Goal: Task Accomplishment & Management: Manage account settings

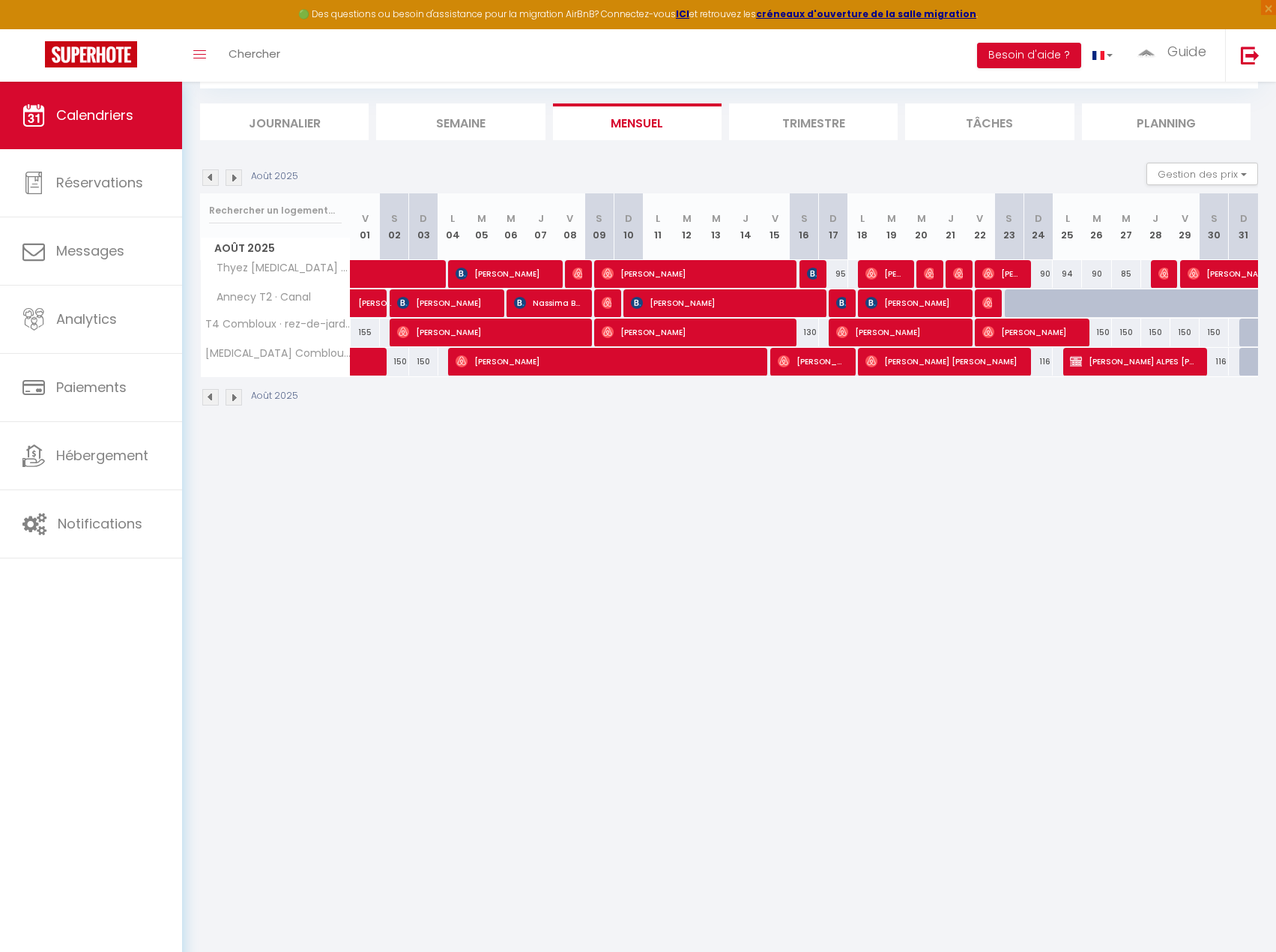
click at [214, 174] on img at bounding box center [210, 178] width 17 height 17
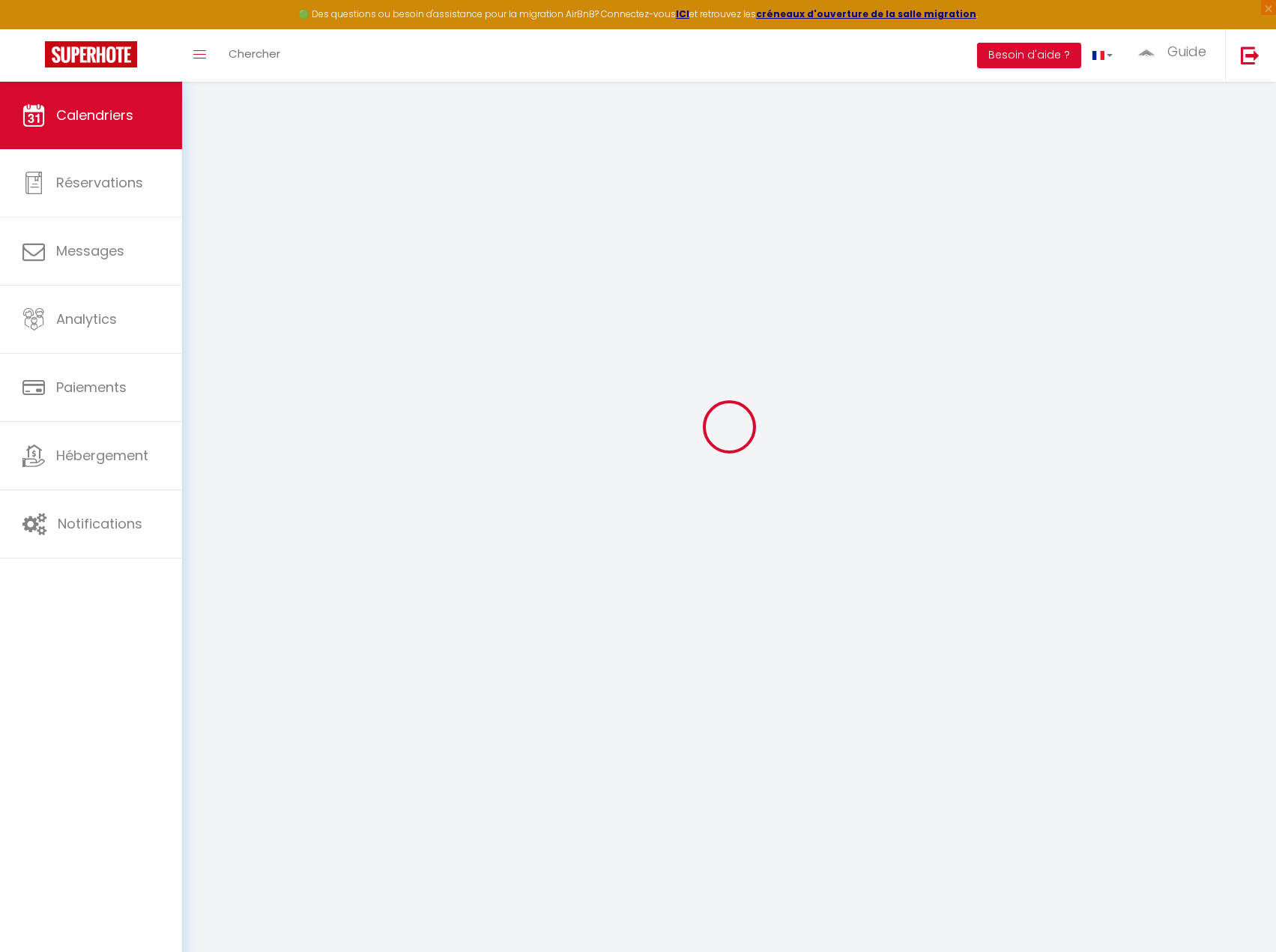
click at [214, 174] on div at bounding box center [729, 426] width 1058 height 817
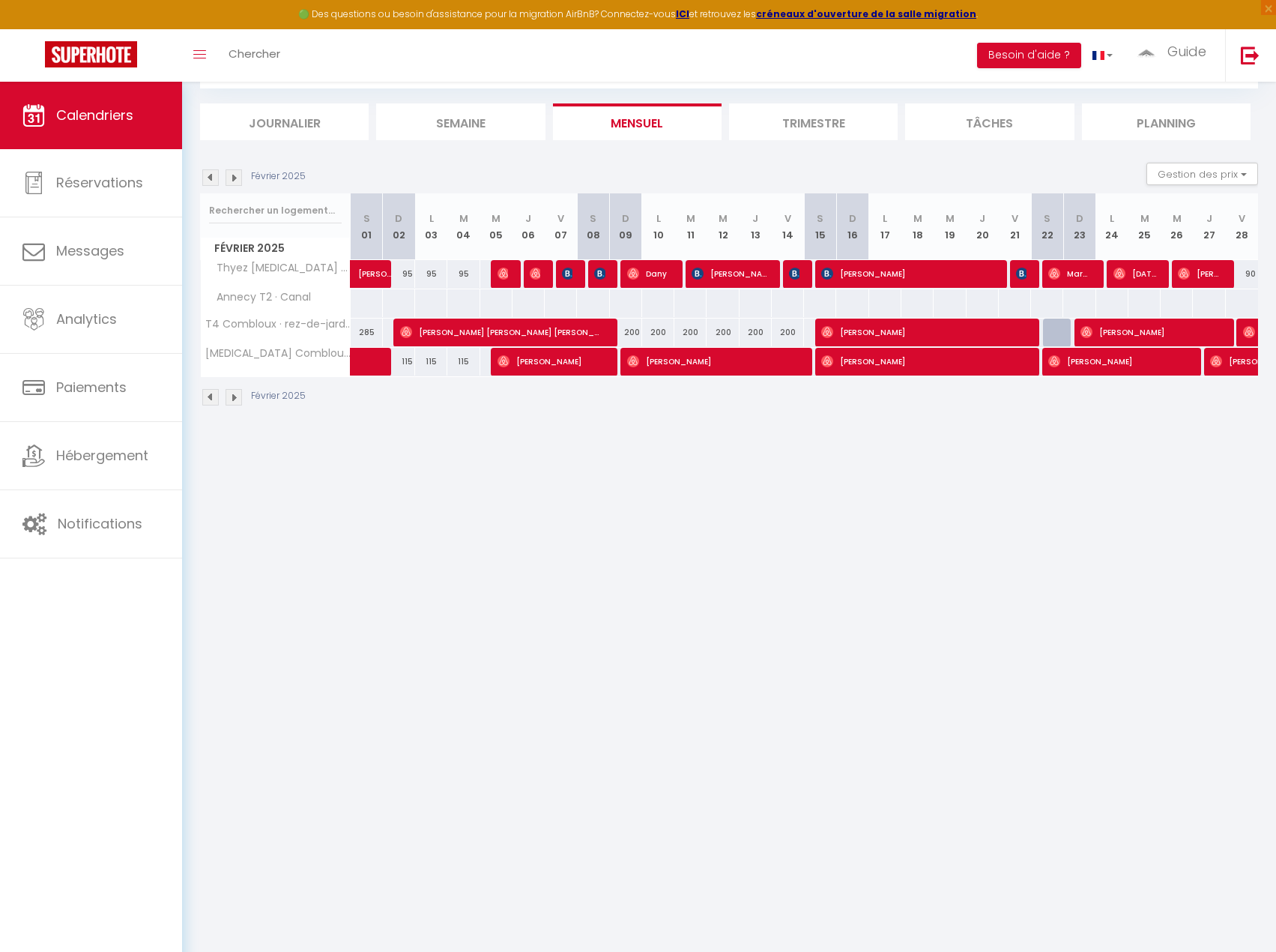
click at [214, 174] on img at bounding box center [210, 178] width 17 height 17
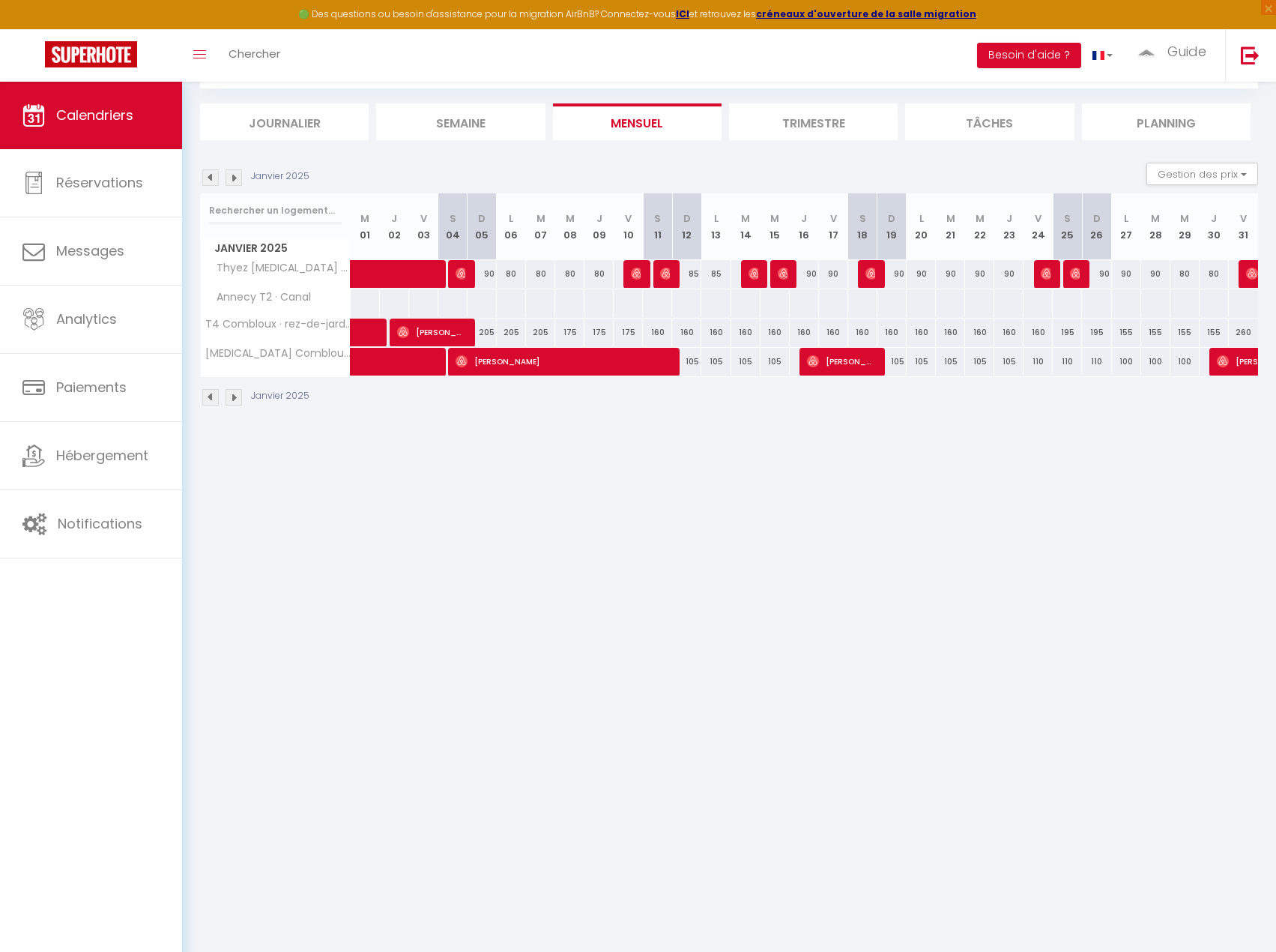
click at [241, 178] on img at bounding box center [233, 178] width 17 height 17
select select "0"
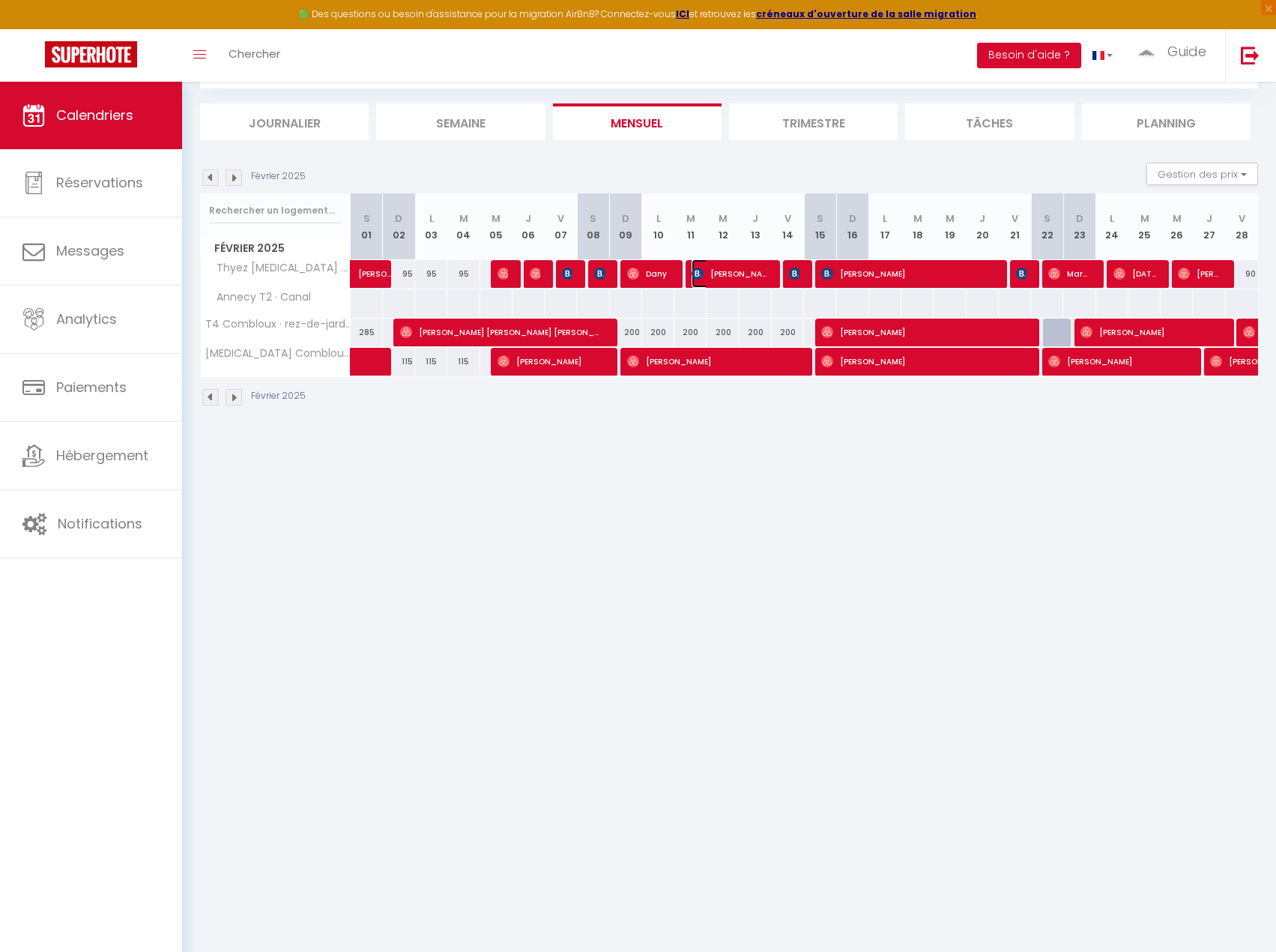
click at [751, 280] on span "[PERSON_NAME]" at bounding box center [729, 274] width 75 height 28
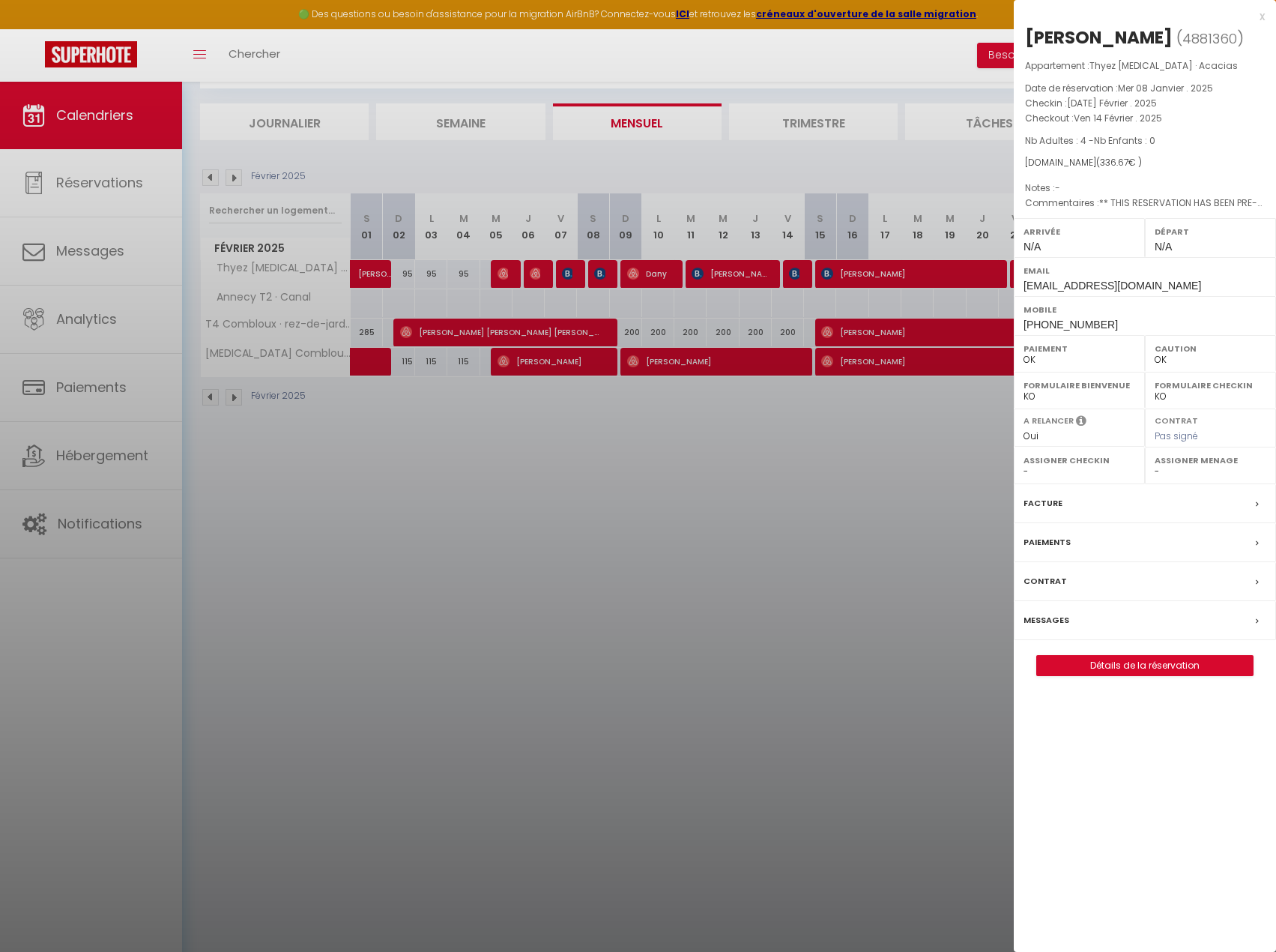
drag, startPoint x: 284, startPoint y: 184, endPoint x: 221, endPoint y: 186, distance: 63.0
click at [278, 184] on div at bounding box center [638, 476] width 1276 height 952
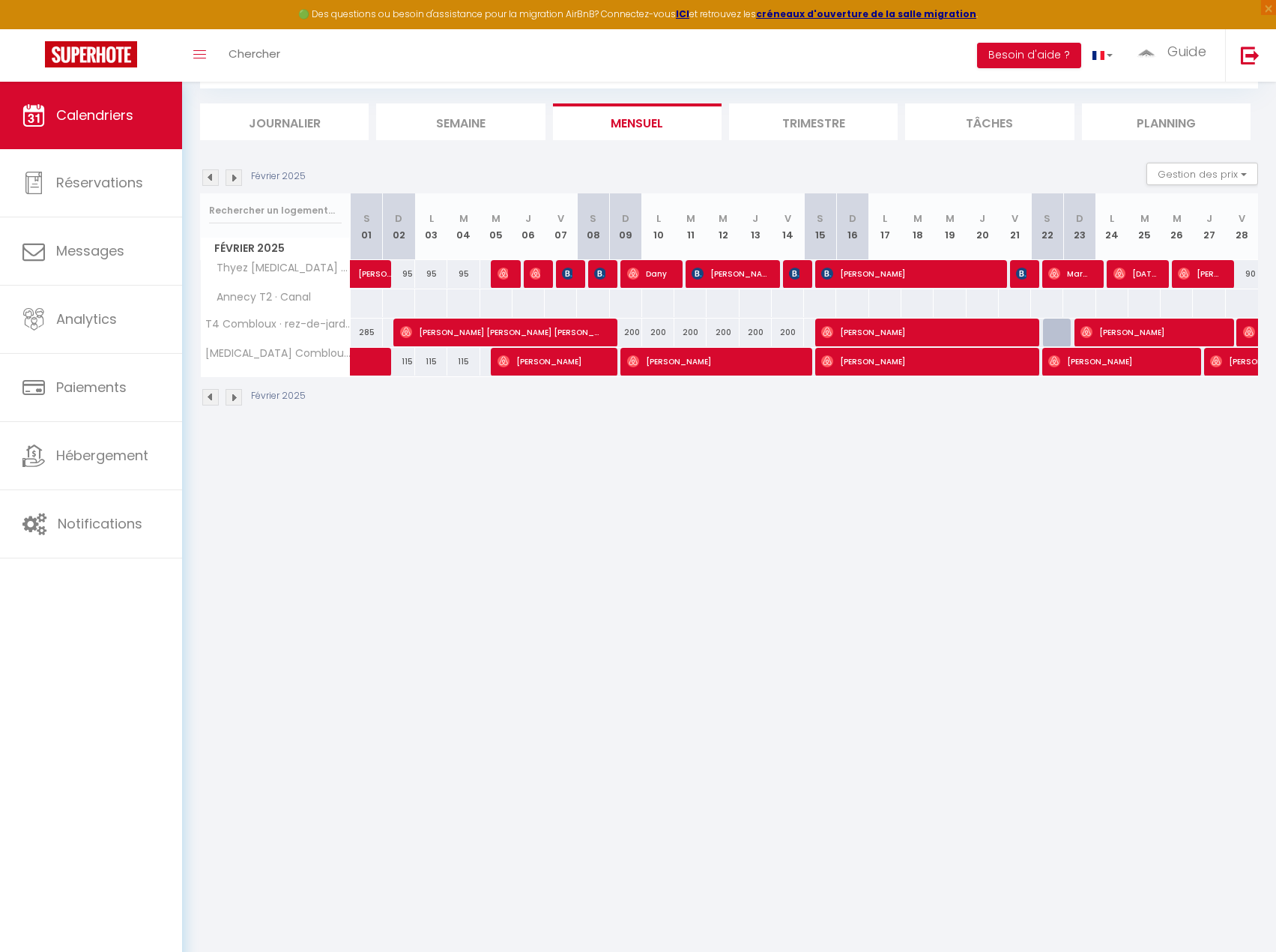
click at [234, 181] on img at bounding box center [233, 178] width 17 height 17
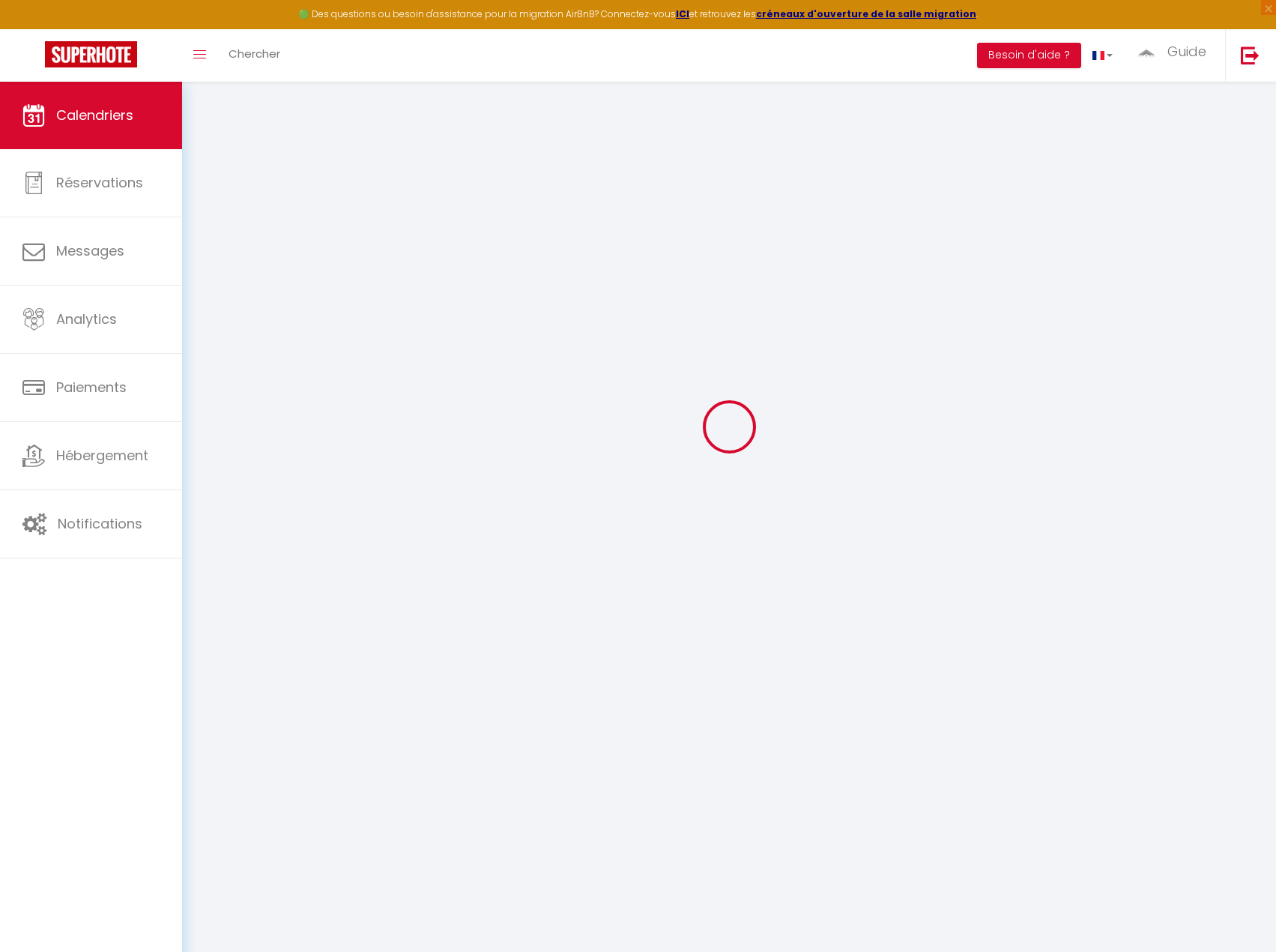
click at [234, 181] on div at bounding box center [729, 426] width 1058 height 817
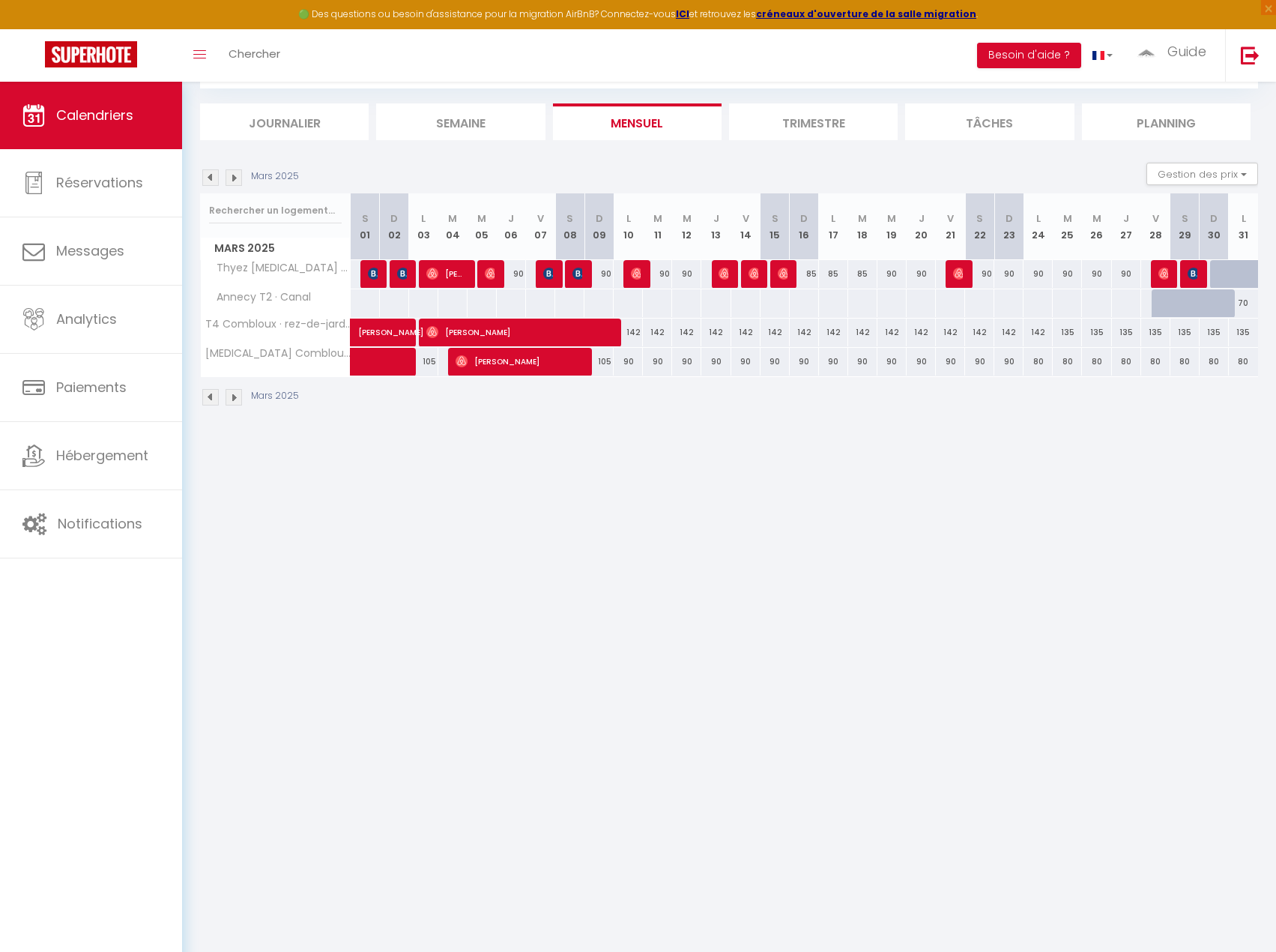
click at [234, 181] on img at bounding box center [233, 178] width 17 height 17
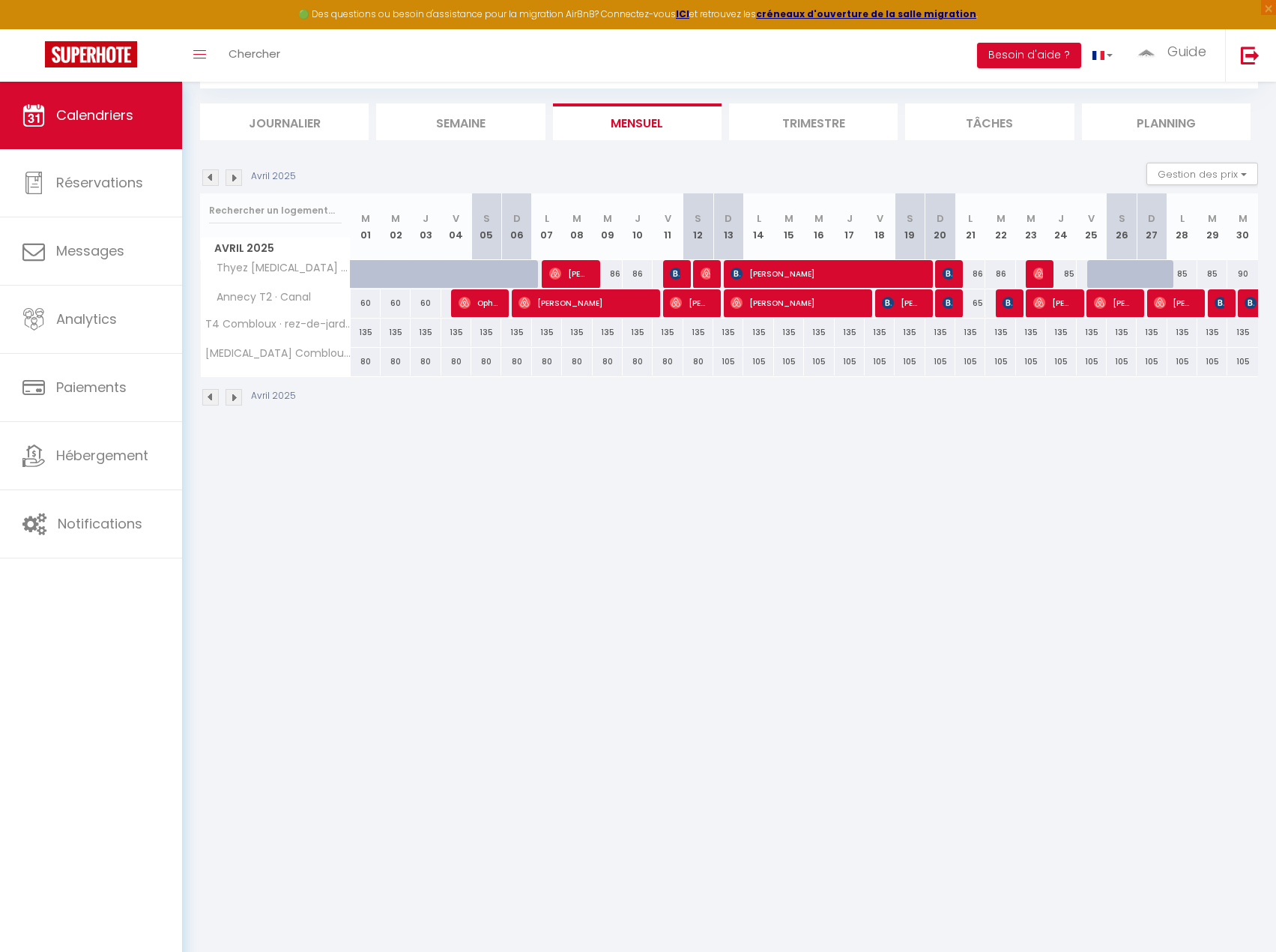
click at [234, 181] on img at bounding box center [233, 178] width 17 height 17
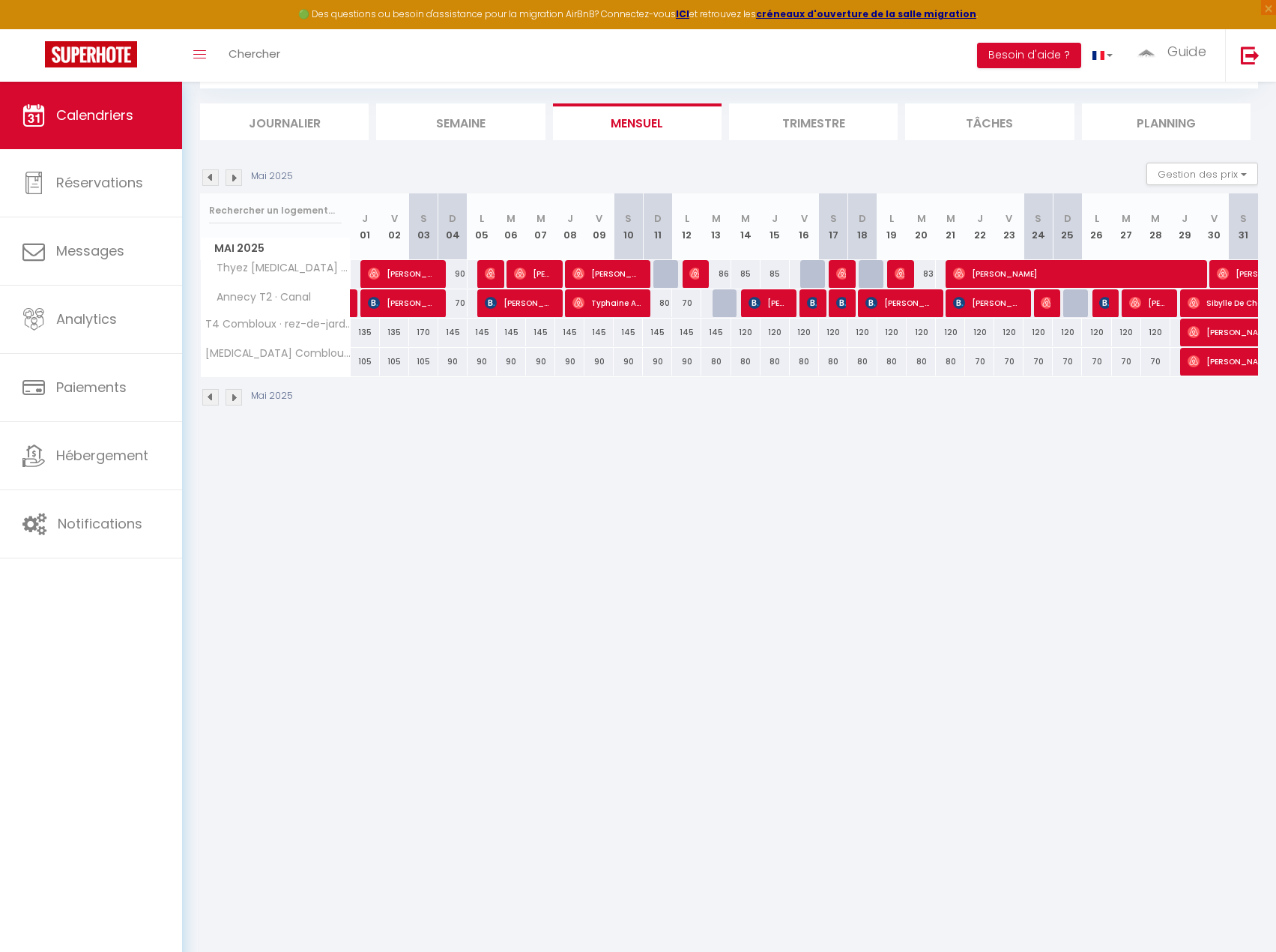
click at [239, 177] on img at bounding box center [233, 178] width 17 height 17
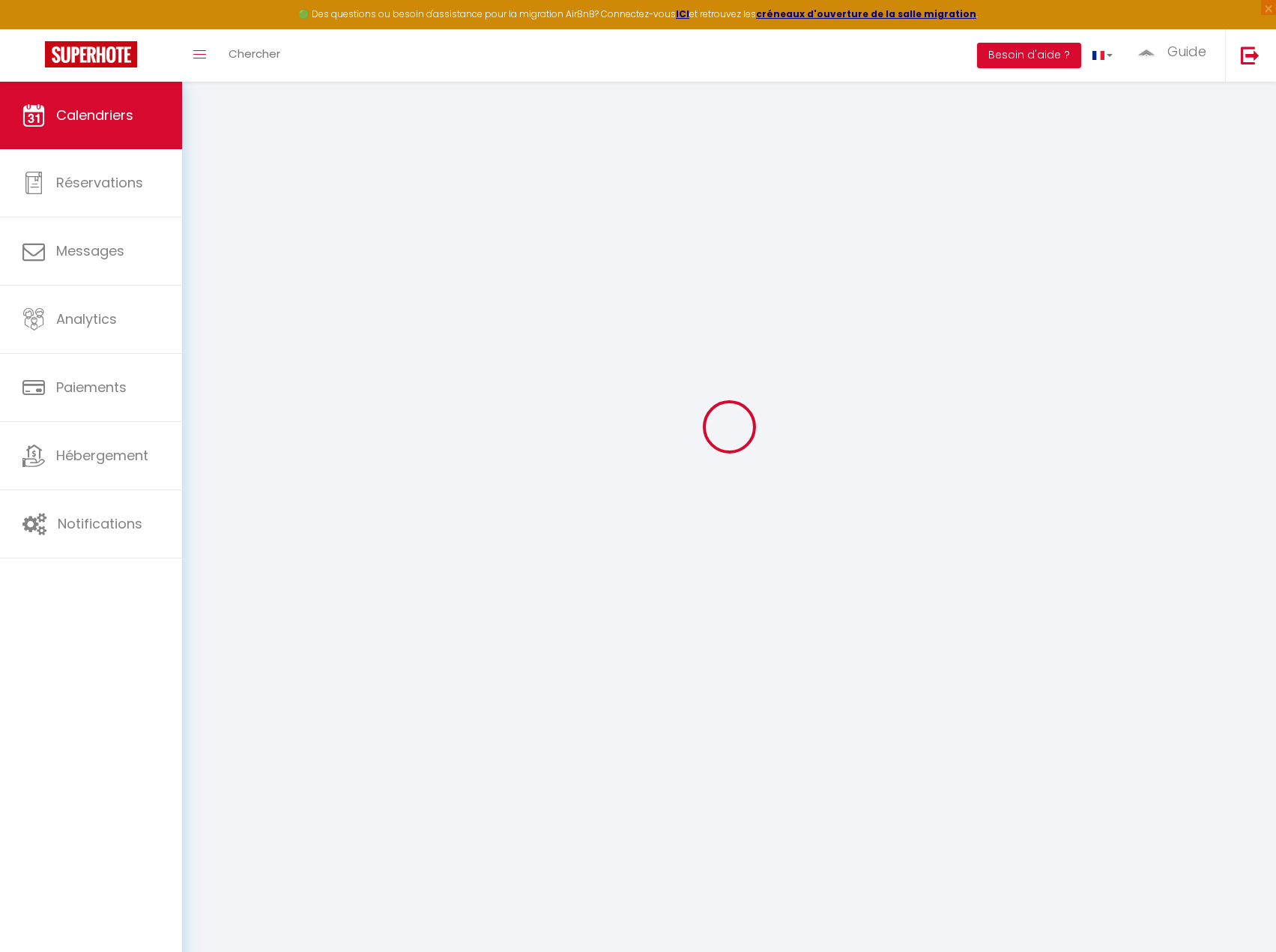
select select "0"
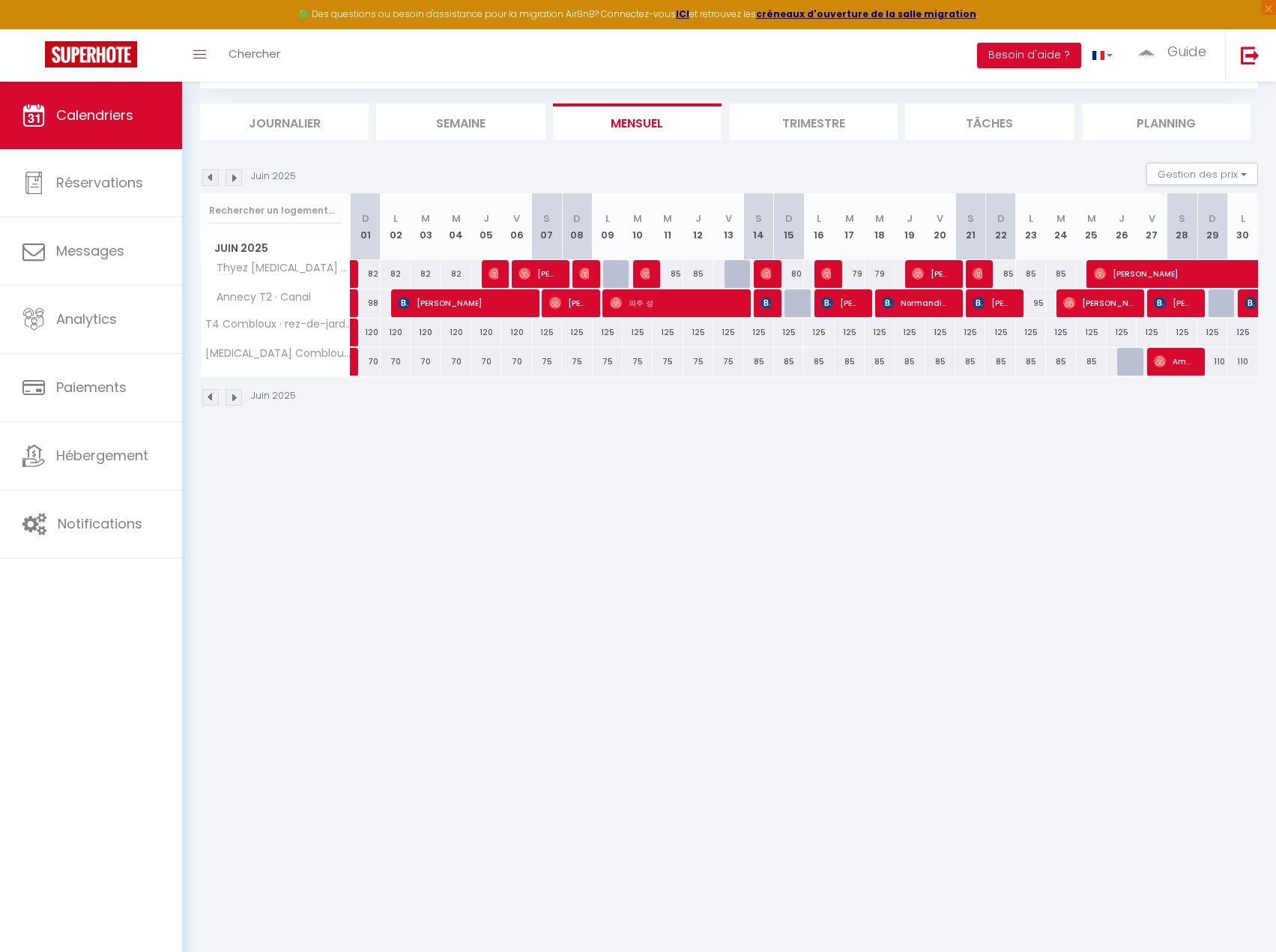
click at [765, 478] on body "🟢 Des questions ou besoin d'assistance pour la migration AirBnB? Connectez-vous…" at bounding box center [638, 476] width 1276 height 952
click at [835, 275] on div "79" at bounding box center [849, 273] width 30 height 27
type input "79"
type input "[DATE] Juin 2025"
type input "Mer 18 Juin 2025"
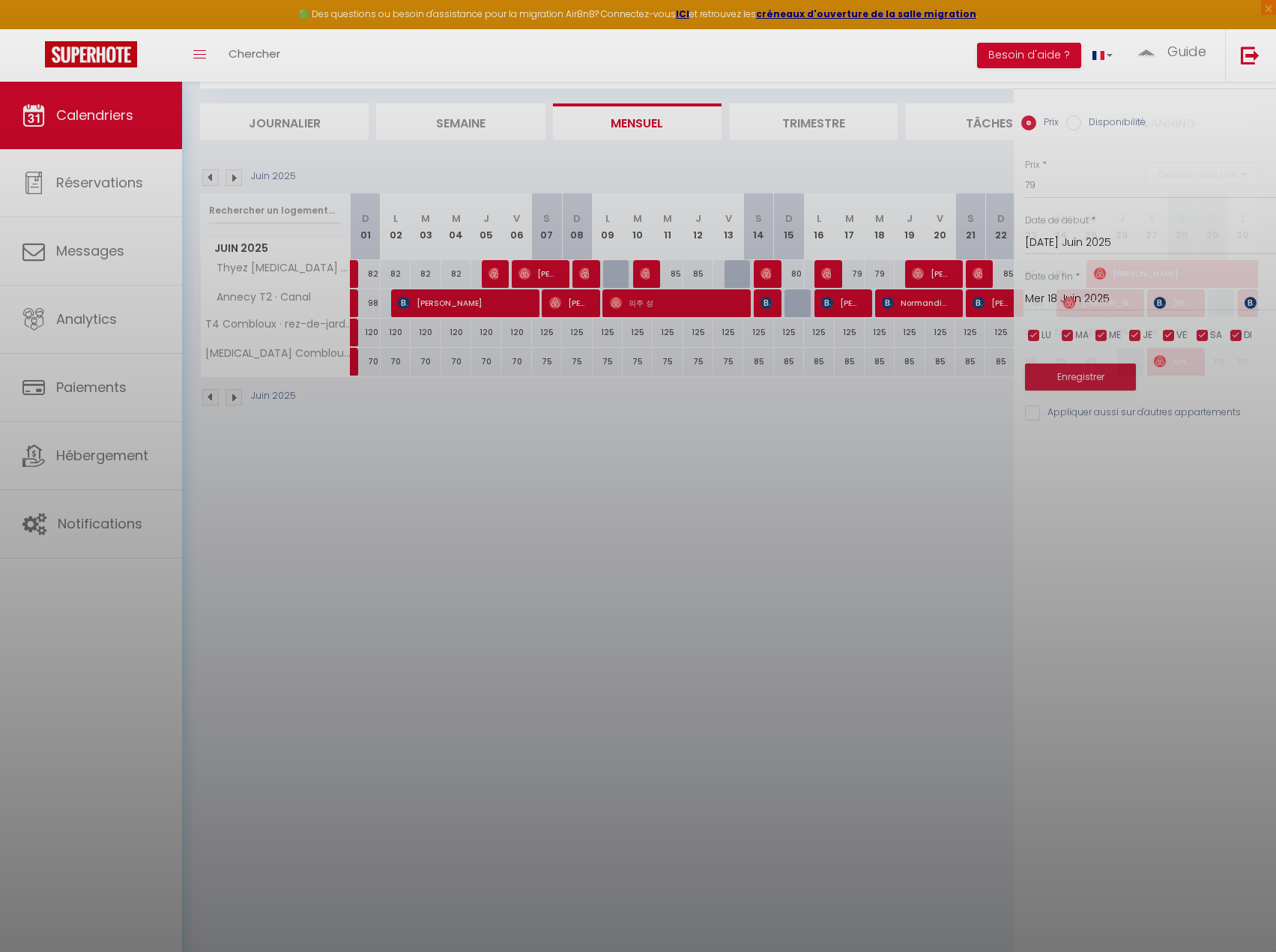
click at [826, 280] on div at bounding box center [638, 476] width 1276 height 952
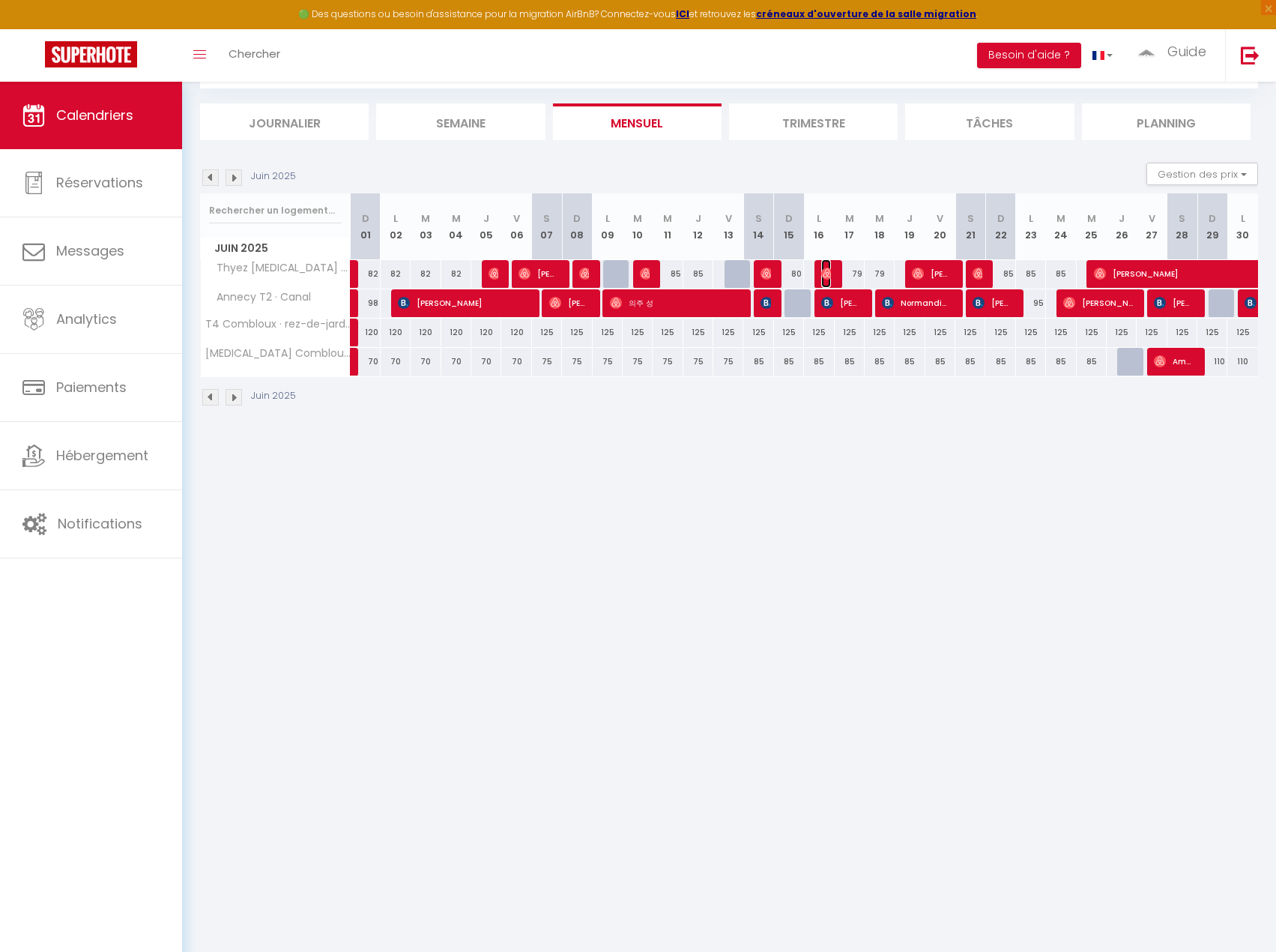
click at [826, 280] on span "Chakib" at bounding box center [826, 274] width 10 height 28
select select "KO"
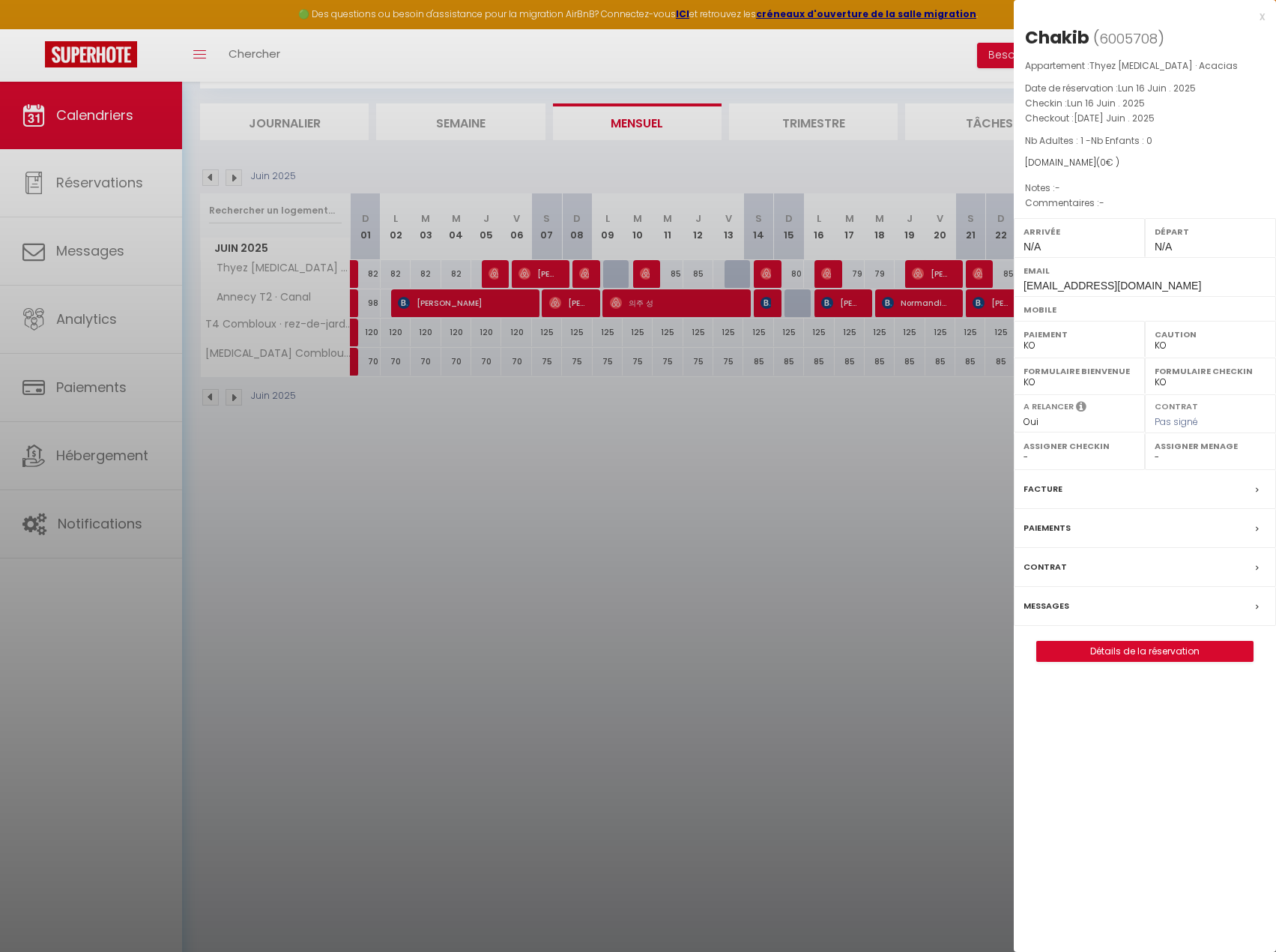
click at [1112, 171] on div "Appartement : Thyez [MEDICAL_DATA] · Acacias Date de réservation : Lun 16 Juin …" at bounding box center [1144, 134] width 262 height 153
drag, startPoint x: 849, startPoint y: 518, endPoint x: 851, endPoint y: 479, distance: 39.1
click at [849, 518] on div at bounding box center [638, 476] width 1276 height 952
